Goal: Find specific page/section: Find specific page/section

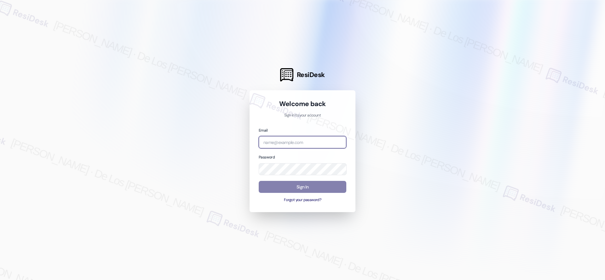
click at [332, 145] on input "email" at bounding box center [303, 142] width 88 height 12
click at [516, 70] on div at bounding box center [302, 140] width 605 height 280
click at [327, 139] on input "email" at bounding box center [303, 142] width 88 height 12
paste input "automated-surveys-tdc_management-[PERSON_NAME].[PERSON_NAME]@tdc_[DOMAIN_NAME]"
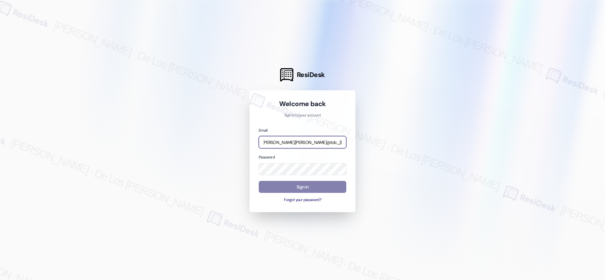
type input "automated-surveys-tdc_management-[PERSON_NAME].[PERSON_NAME]@tdc_[DOMAIN_NAME]"
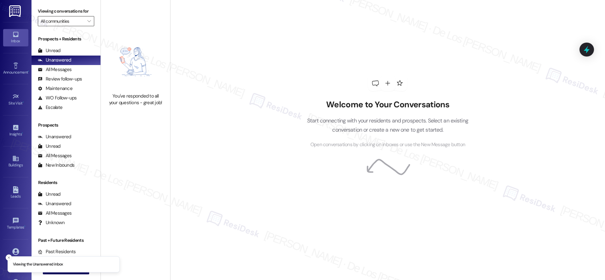
click at [67, 20] on input "All communities" at bounding box center [63, 21] width 44 height 10
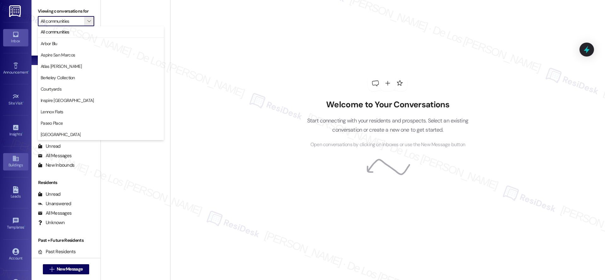
click at [17, 163] on div "Buildings" at bounding box center [16, 165] width 32 height 6
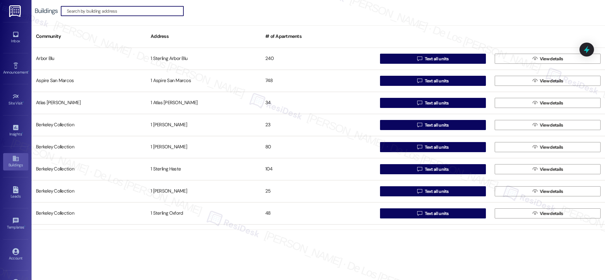
click at [126, 15] on input at bounding box center [125, 11] width 117 height 9
type input "u"
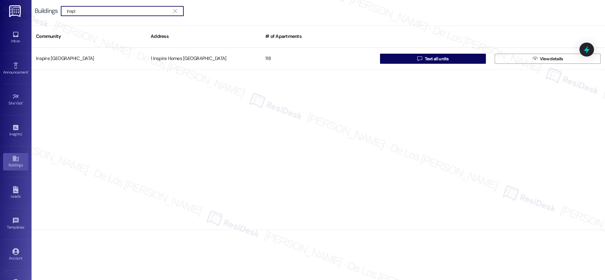
type input "inspi"
